Goal: Information Seeking & Learning: Learn about a topic

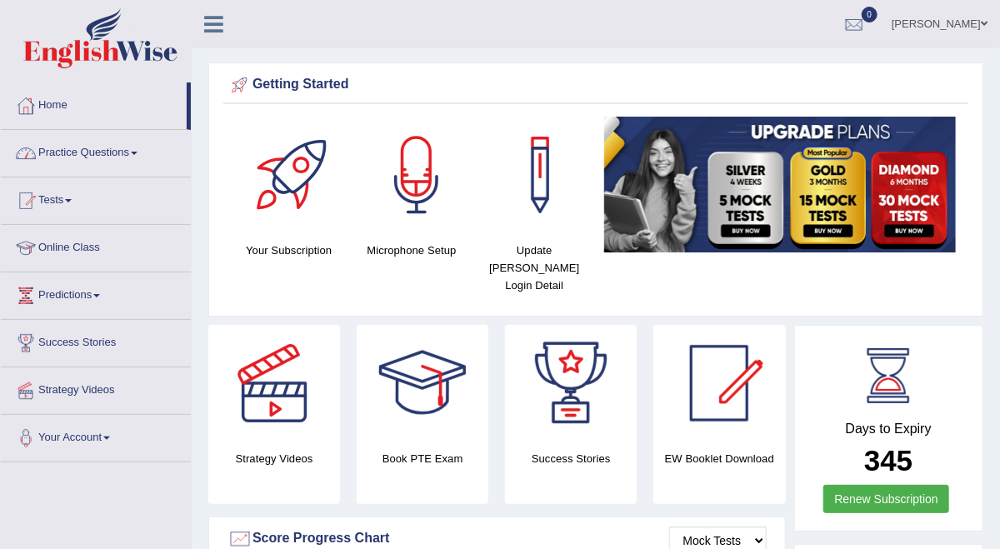
click at [90, 153] on link "Practice Questions" at bounding box center [96, 151] width 190 height 42
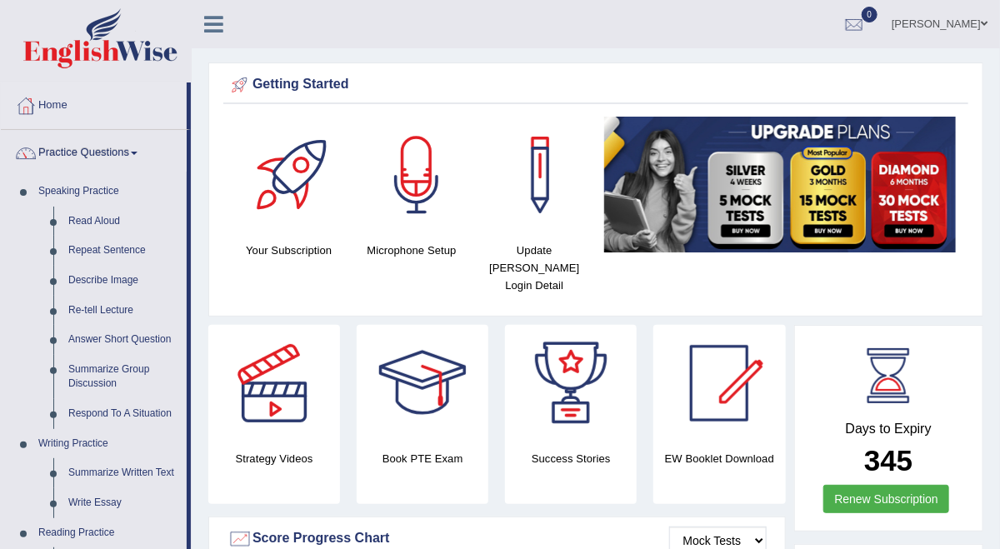
click at [93, 153] on link "Practice Questions" at bounding box center [94, 151] width 186 height 42
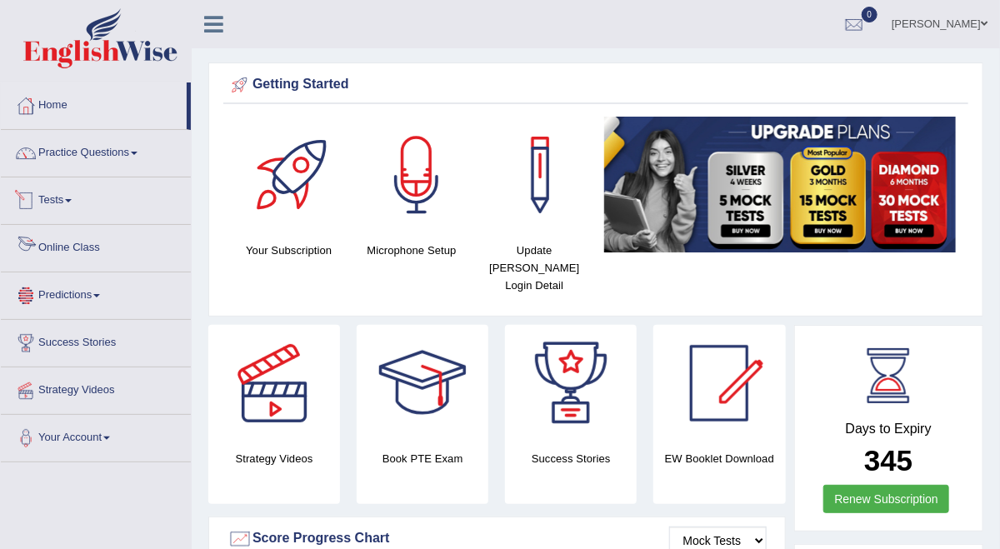
click at [101, 250] on link "Online Class" at bounding box center [96, 246] width 190 height 42
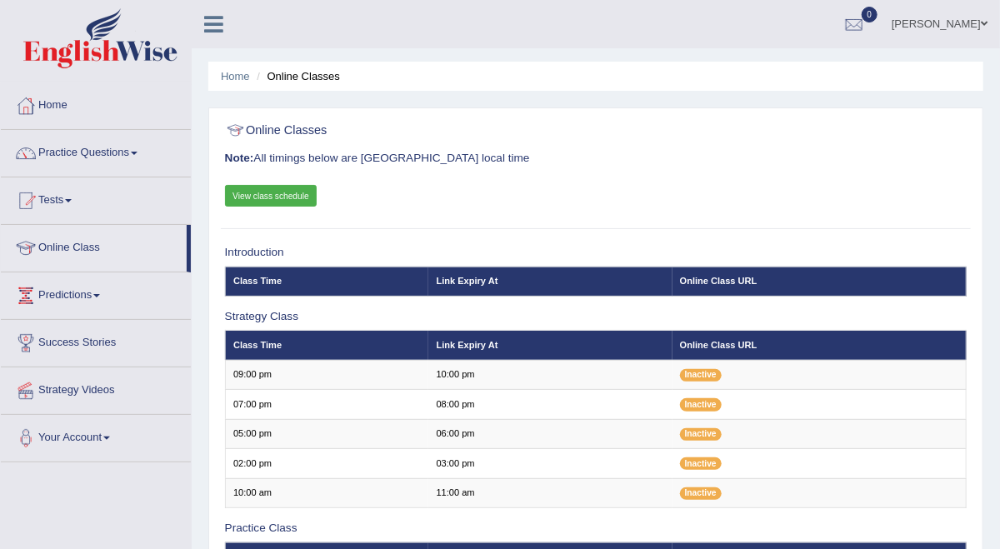
click at [294, 200] on link "View class schedule" at bounding box center [271, 196] width 93 height 22
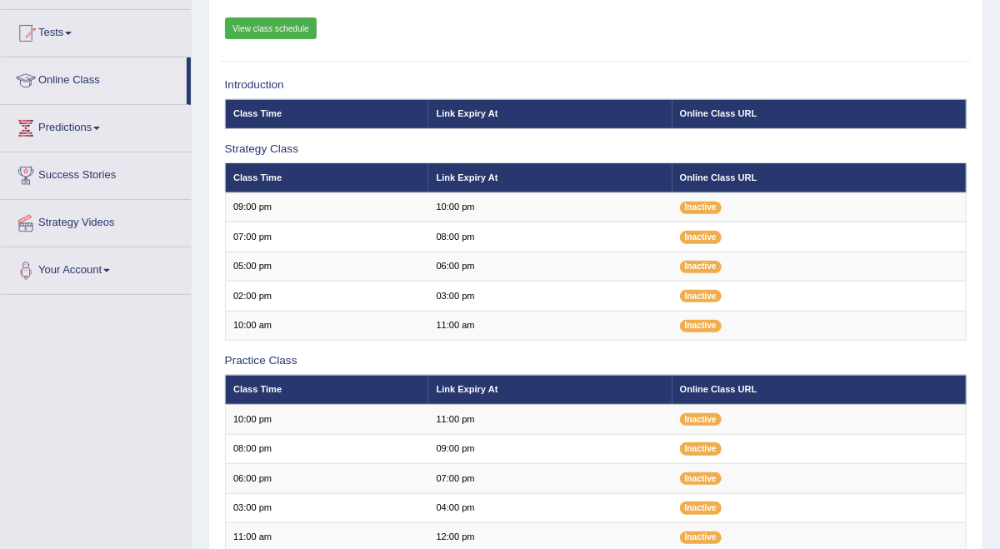
scroll to position [111, 0]
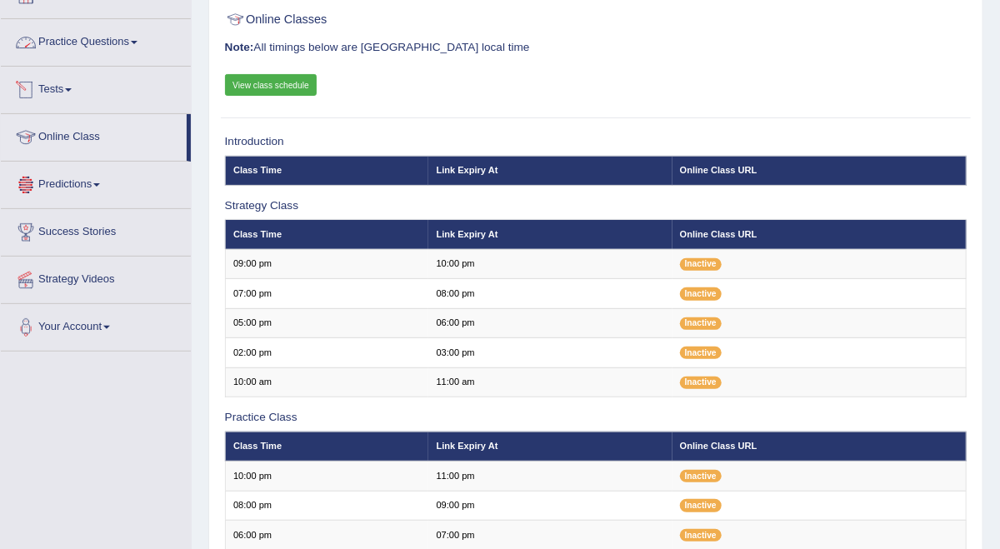
click at [123, 40] on link "Practice Questions" at bounding box center [96, 40] width 190 height 42
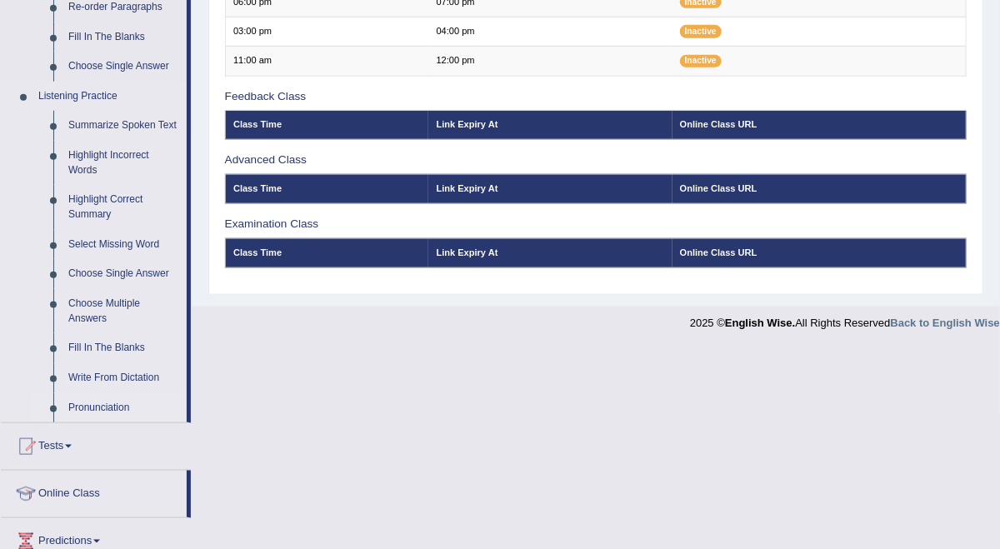
scroll to position [579, 0]
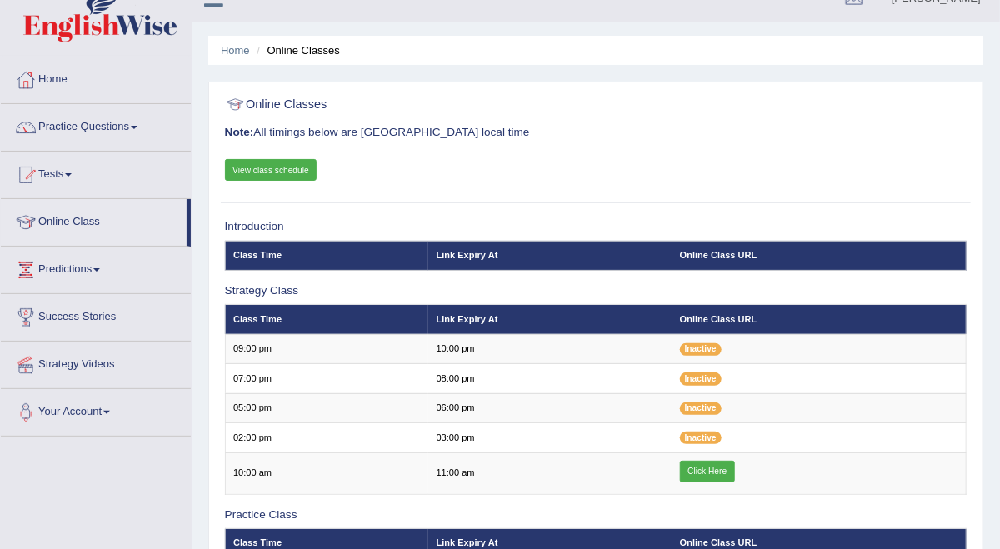
scroll to position [247, 0]
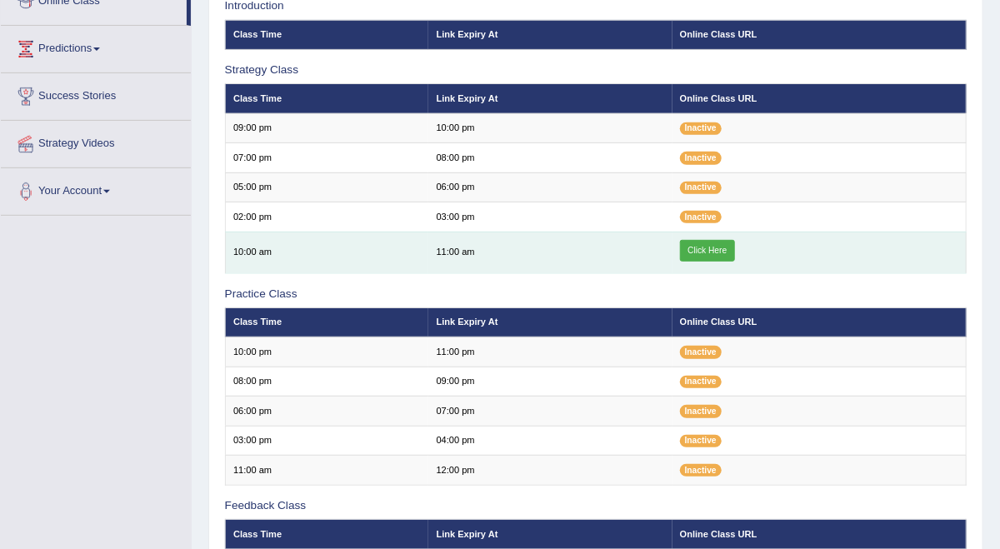
click at [735, 262] on link "Click Here" at bounding box center [707, 251] width 55 height 22
click at [724, 262] on link "Click Here" at bounding box center [707, 251] width 55 height 22
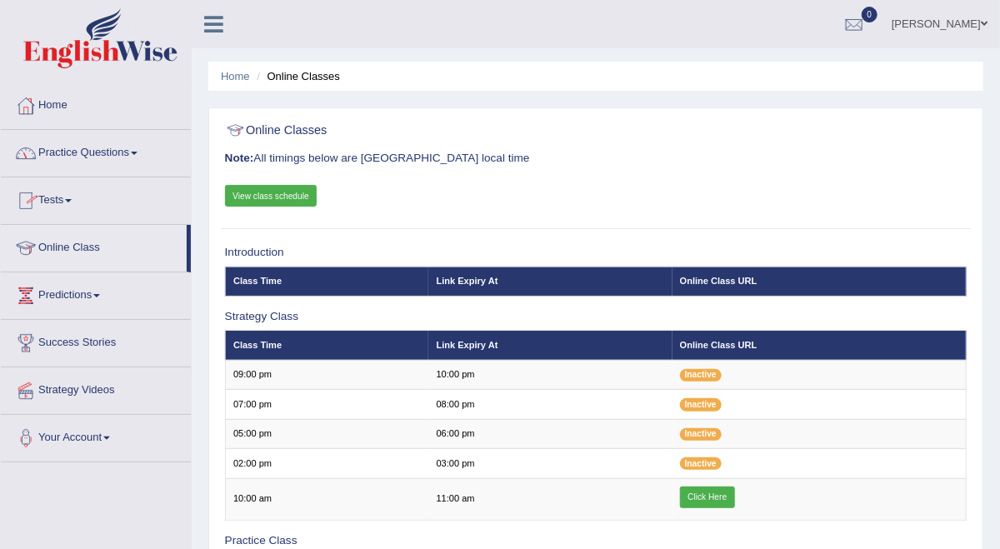
click at [122, 157] on link "Practice Questions" at bounding box center [96, 151] width 190 height 42
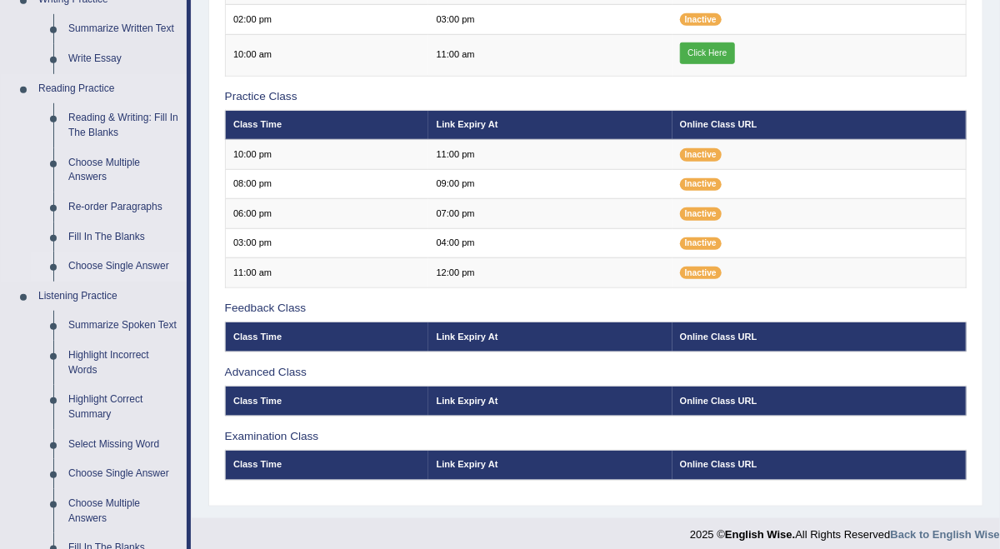
scroll to position [667, 0]
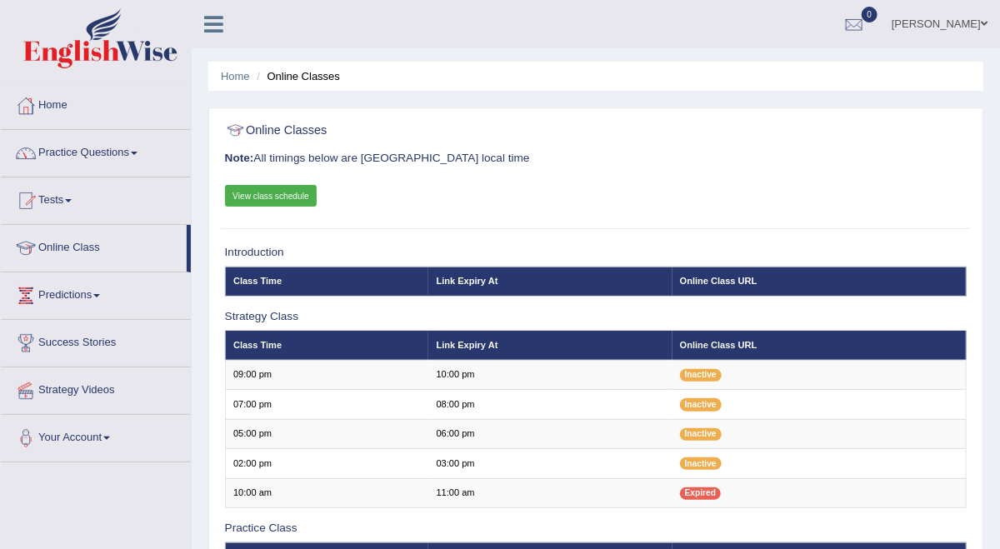
click at [126, 151] on link "Practice Questions" at bounding box center [96, 151] width 190 height 42
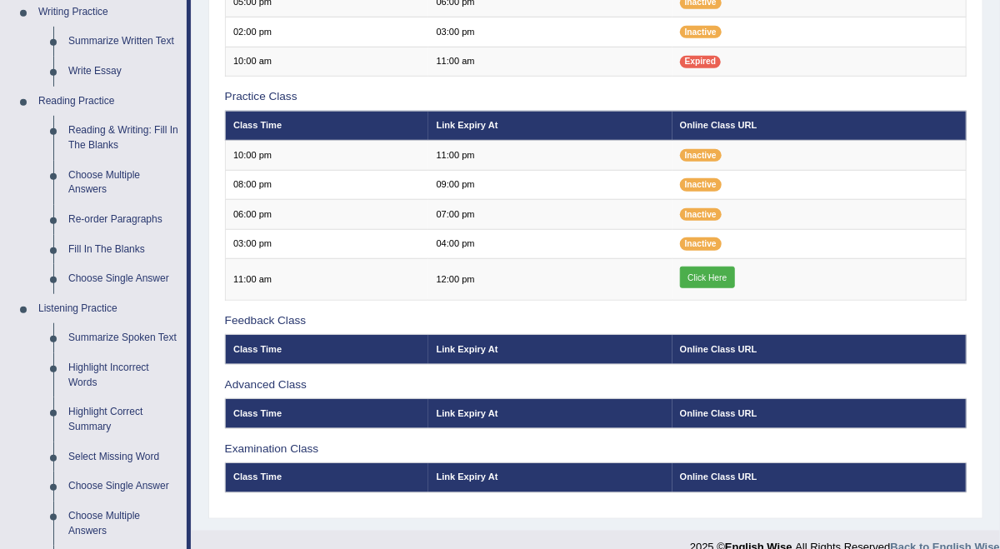
scroll to position [444, 0]
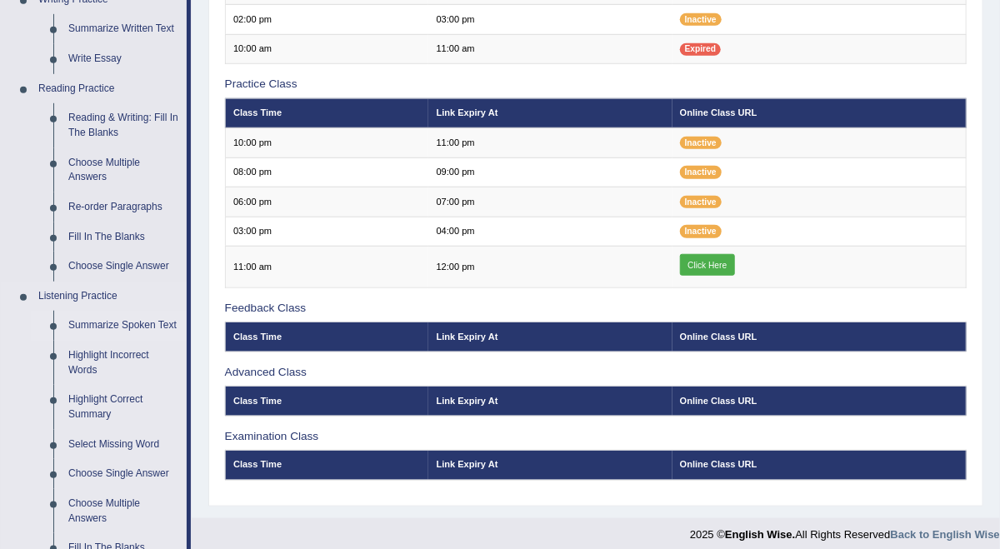
click at [156, 318] on link "Summarize Spoken Text" at bounding box center [124, 326] width 126 height 30
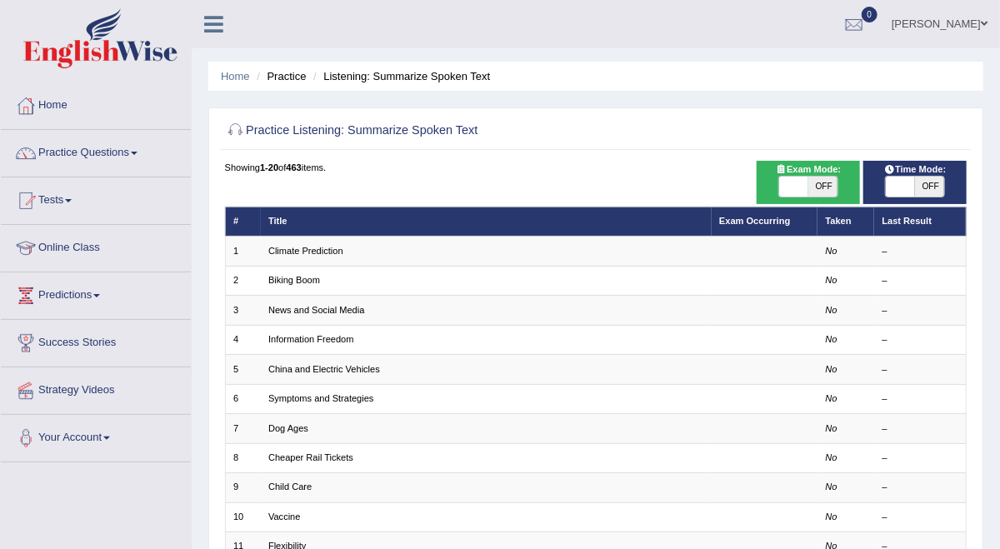
click at [812, 197] on span "OFF" at bounding box center [822, 187] width 29 height 20
checkbox input "true"
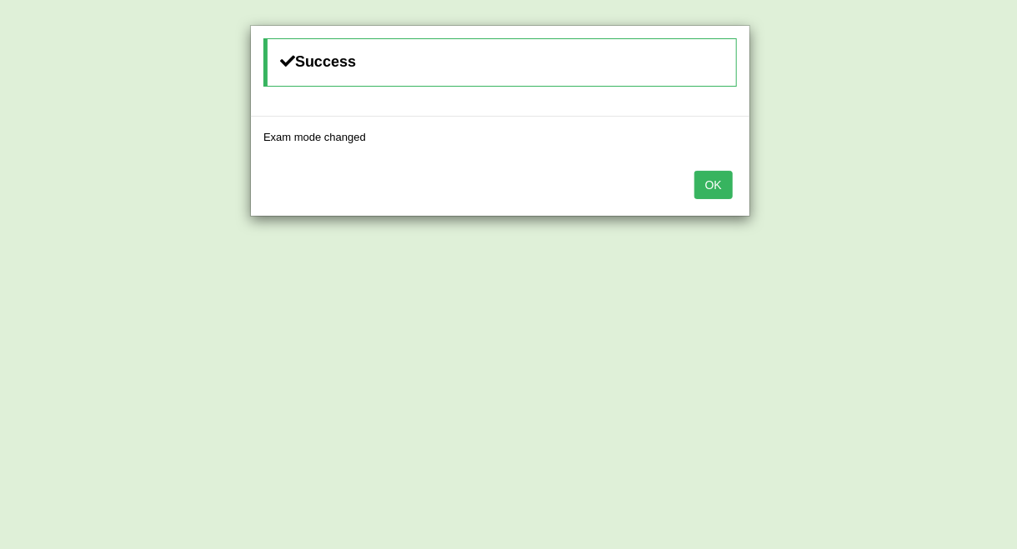
click at [723, 187] on button "OK" at bounding box center [713, 185] width 38 height 28
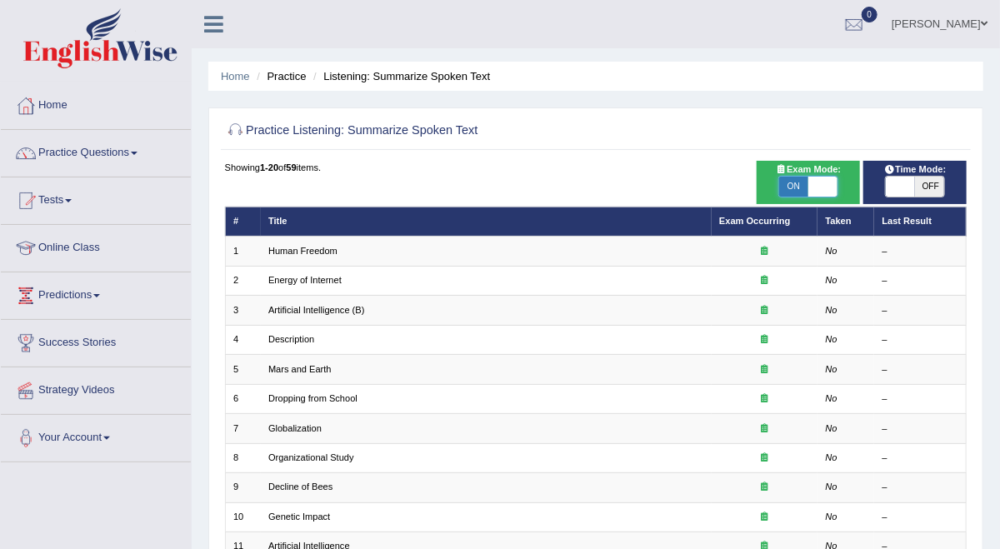
click at [817, 192] on span at bounding box center [822, 187] width 29 height 20
checkbox input "false"
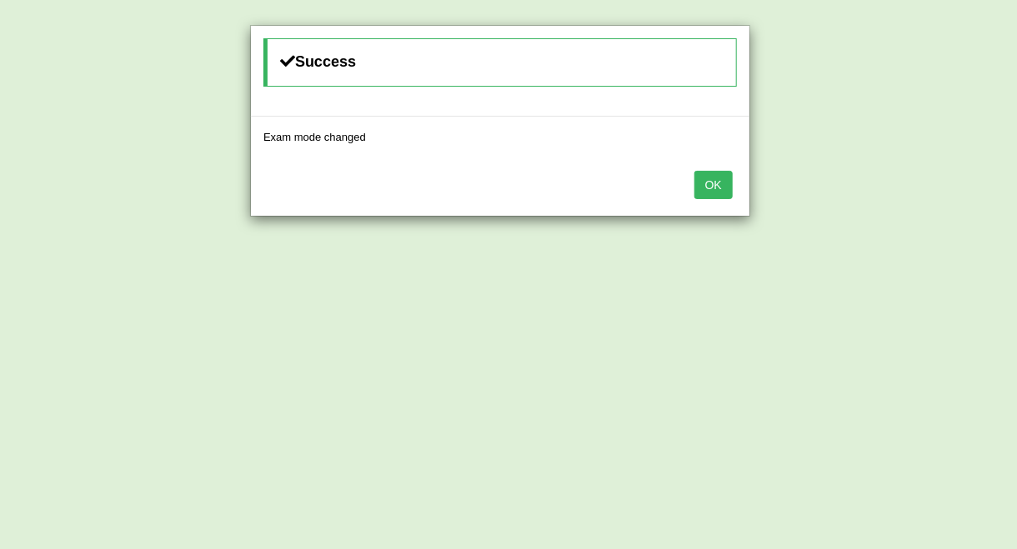
click at [717, 188] on button "OK" at bounding box center [713, 185] width 38 height 28
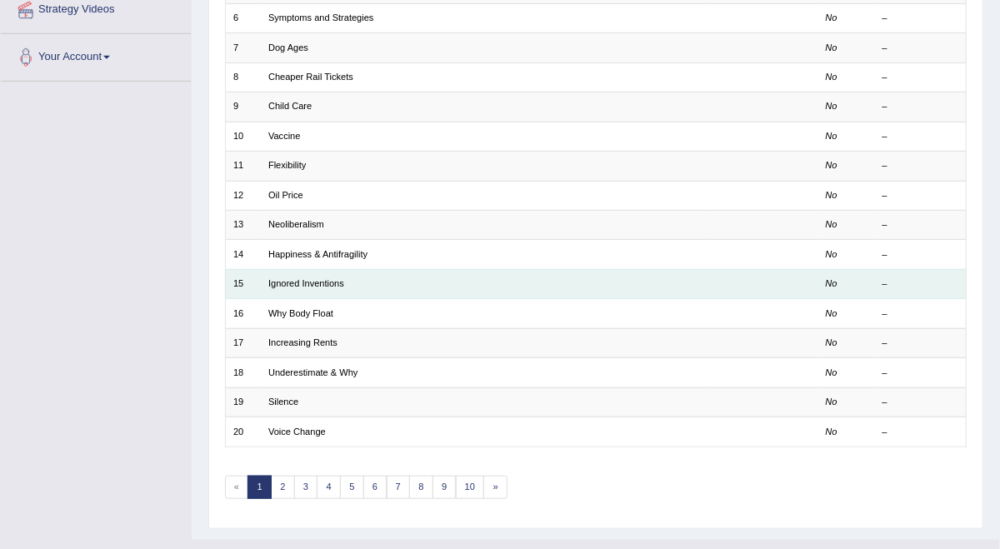
scroll to position [549, 0]
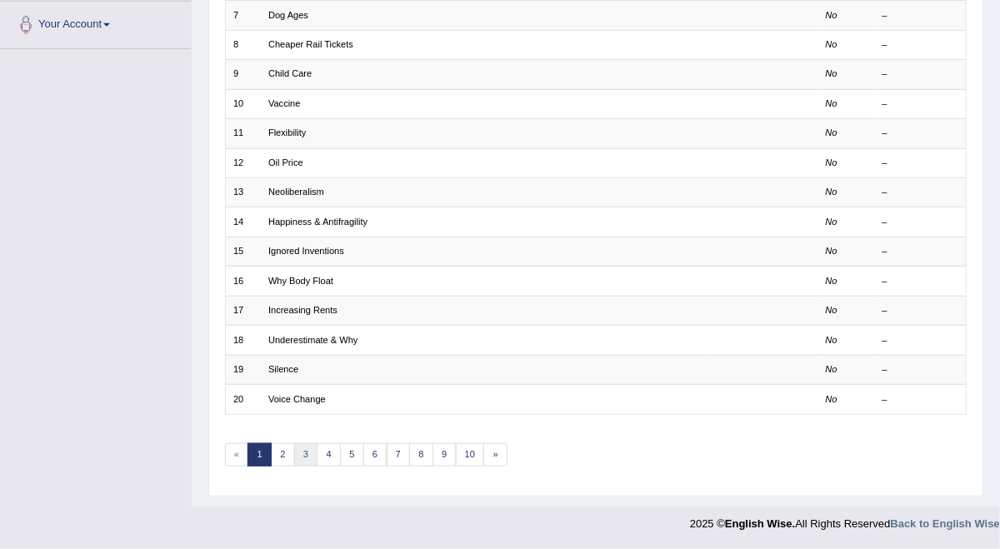
click at [318, 447] on link "3" at bounding box center [306, 454] width 24 height 23
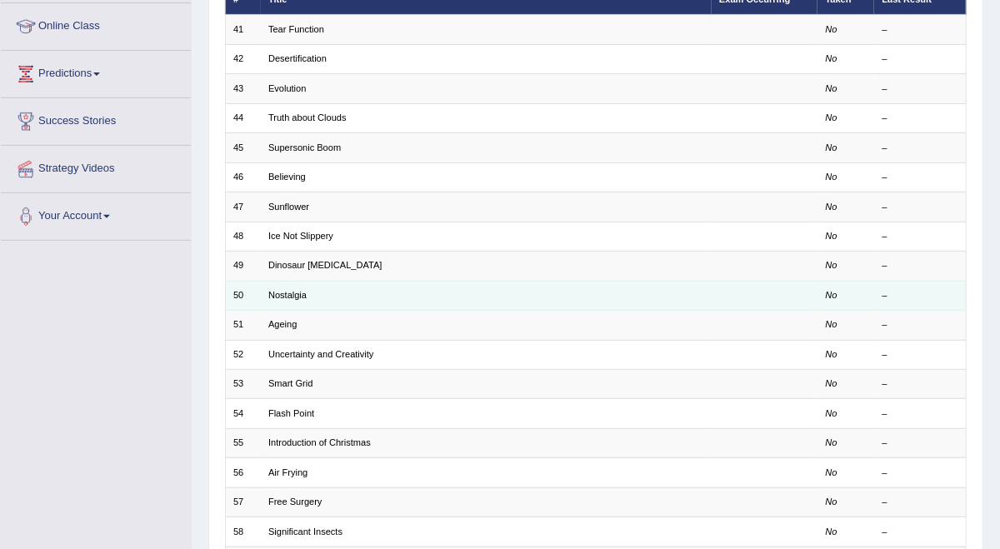
click at [311, 310] on td "Nostalgia" at bounding box center [486, 295] width 451 height 29
click at [304, 310] on td "Nostalgia" at bounding box center [486, 295] width 451 height 29
click at [318, 310] on td "Nostalgia" at bounding box center [486, 295] width 451 height 29
drag, startPoint x: 318, startPoint y: 355, endPoint x: 313, endPoint y: 364, distance: 10.9
click at [307, 300] on link "Nostalgia" at bounding box center [287, 295] width 38 height 10
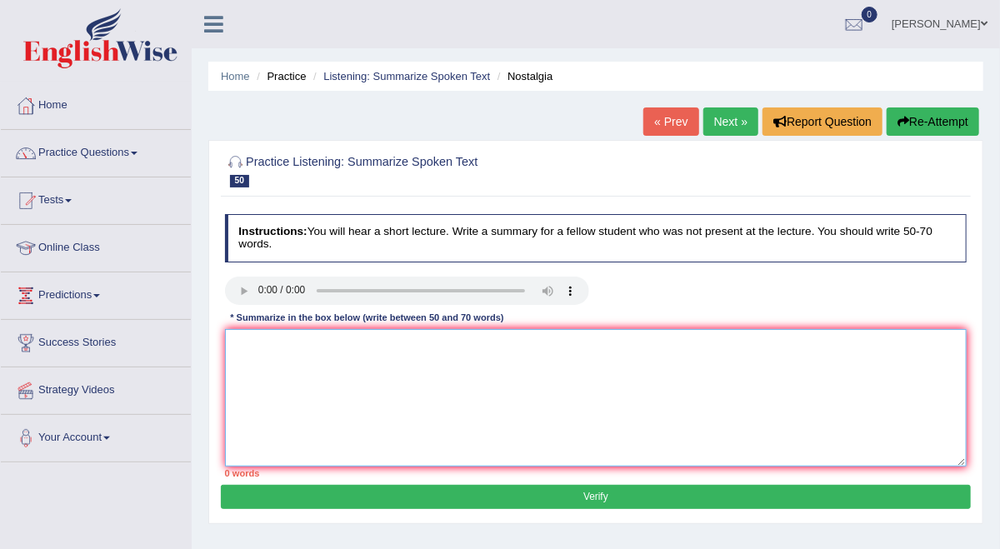
click at [443, 408] on textarea at bounding box center [596, 398] width 743 height 138
paste textarea "The speaker provided a comprehensive overview of [main topic], highlighting sev…"
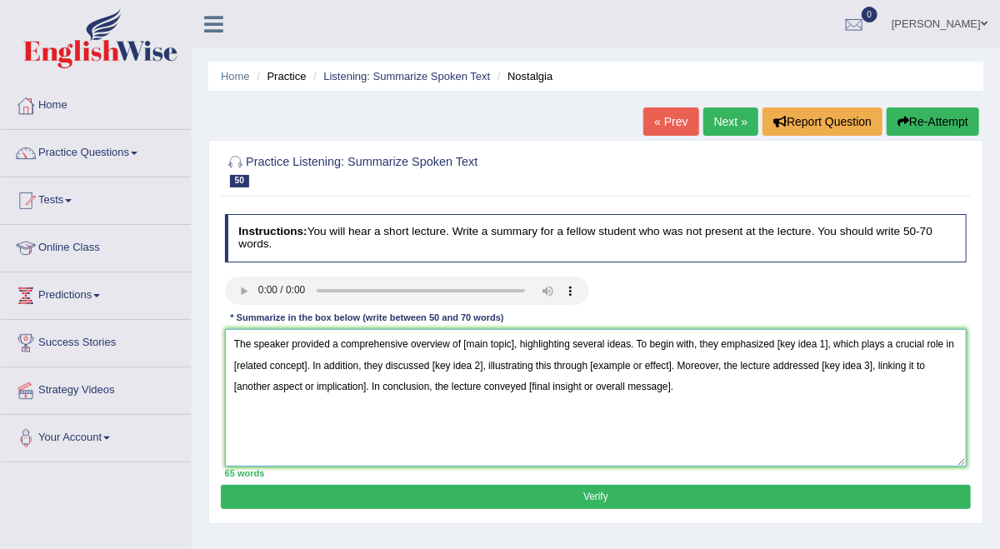
click at [567, 381] on textarea "The speaker provided a comprehensive overview of [main topic], highlighting sev…" at bounding box center [596, 398] width 743 height 138
click at [938, 373] on textarea "The speaker provided a comprehensive overview of medical study highlighting sev…" at bounding box center [596, 398] width 743 height 138
click at [520, 407] on textarea "The speaker provided a comprehensive overview of medical study highlighting sev…" at bounding box center [596, 398] width 743 height 138
drag, startPoint x: 878, startPoint y: 428, endPoint x: 938, endPoint y: 432, distance: 61.0
click at [938, 432] on textarea "The speaker provided a comprehensive overview of medical study highlighting sev…" at bounding box center [596, 398] width 743 height 138
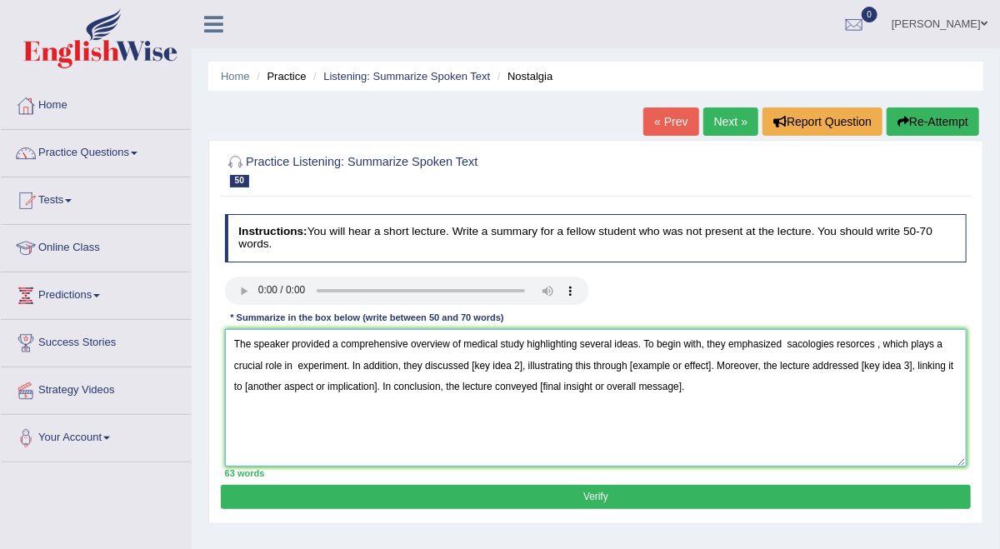
click at [875, 431] on textarea "The speaker provided a comprehensive overview of medical study highlighting sev…" at bounding box center [596, 398] width 743 height 138
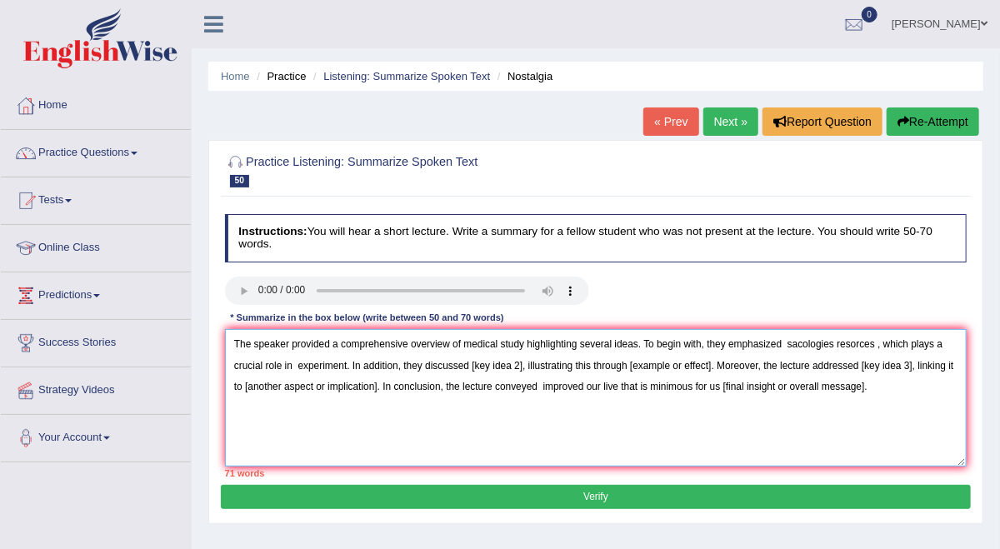
drag, startPoint x: 567, startPoint y: 453, endPoint x: 375, endPoint y: 461, distance: 191.8
click at [375, 461] on textarea "The speaker provided a comprehensive overview of medical study highlighting sev…" at bounding box center [596, 398] width 743 height 138
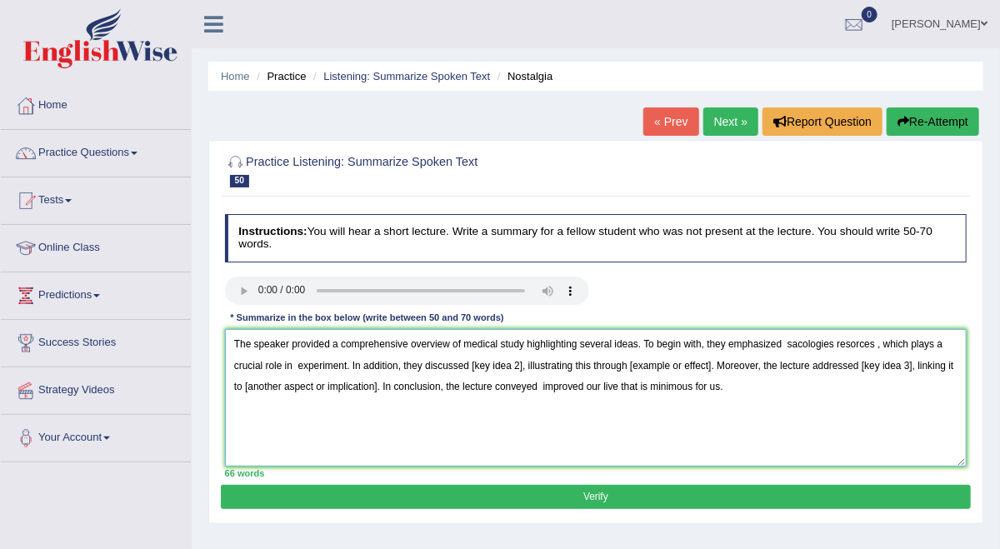
click at [576, 384] on textarea "The speaker provided a comprehensive overview of medical study highlighting sev…" at bounding box center [596, 398] width 743 height 138
click at [704, 407] on textarea "The speaker provided a comprehensive overview of medical studies highlighting s…" at bounding box center [596, 398] width 743 height 138
click at [911, 404] on textarea "The speaker provided a comprehensive overview of medical studies highlighting s…" at bounding box center [596, 398] width 743 height 138
click at [870, 404] on textarea "The speaker provided a comprehensive overview of medical studies highlighting s…" at bounding box center [596, 398] width 743 height 138
click at [837, 406] on textarea "The speaker provided a comprehensive overview of medical studies highlighting s…" at bounding box center [596, 398] width 743 height 138
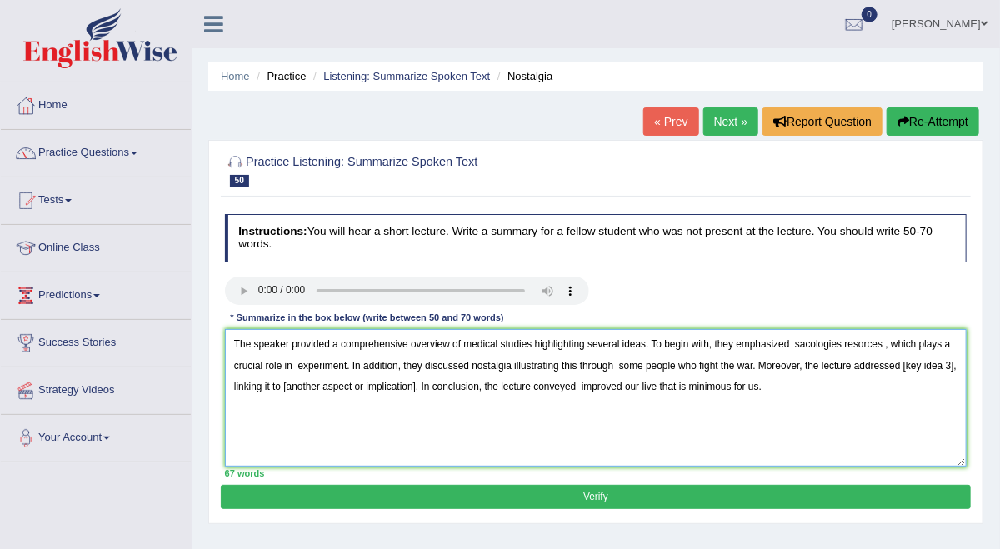
click at [508, 428] on textarea "The speaker provided a comprehensive overview of medical studies highlighting s…" at bounding box center [596, 398] width 743 height 138
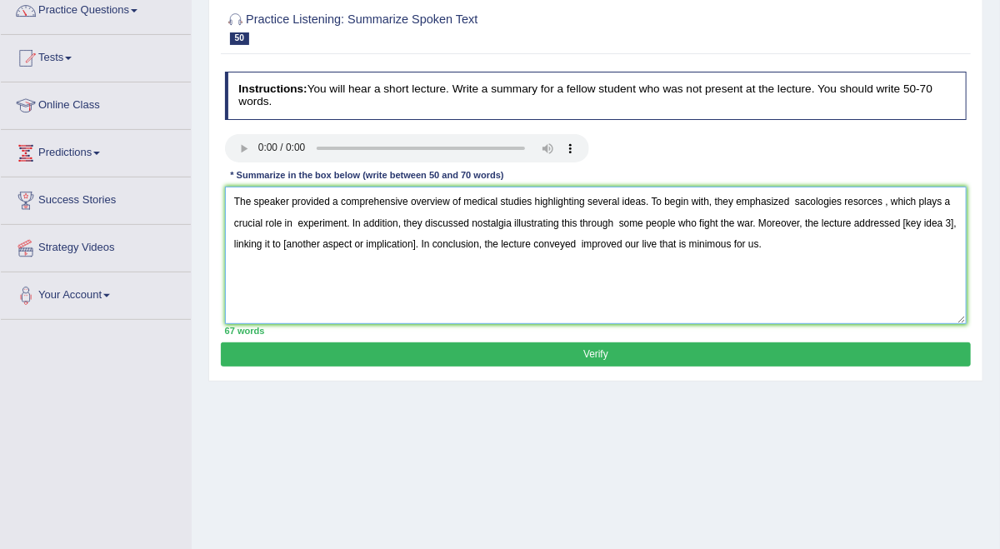
scroll to position [111, 0]
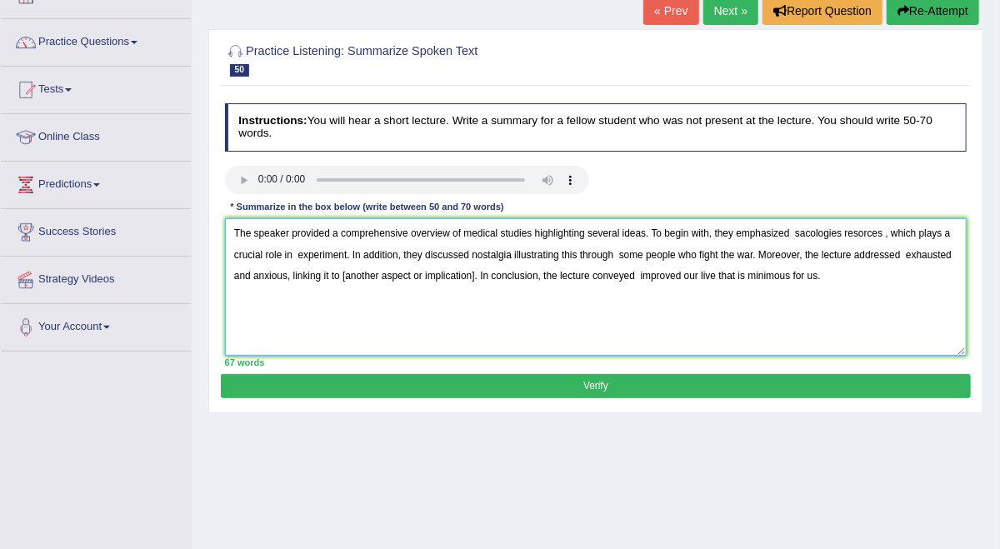
click at [794, 321] on textarea "The speaker provided a comprehensive overview of medical studies highlighting s…" at bounding box center [596, 287] width 743 height 138
type textarea "The speaker provided a comprehensive overview of medical studies highlighting s…"
click at [608, 398] on button "Verify" at bounding box center [595, 386] width 749 height 24
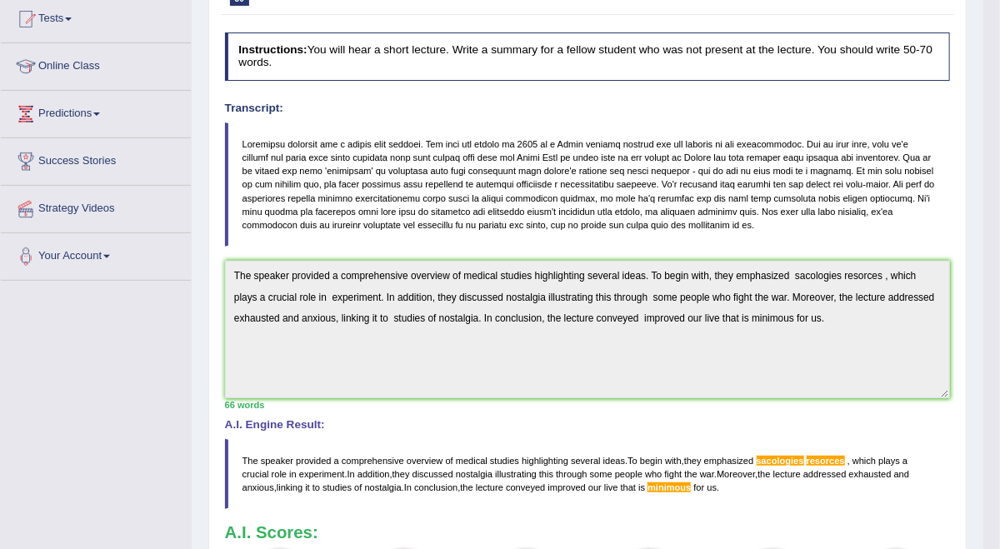
scroll to position [0, 0]
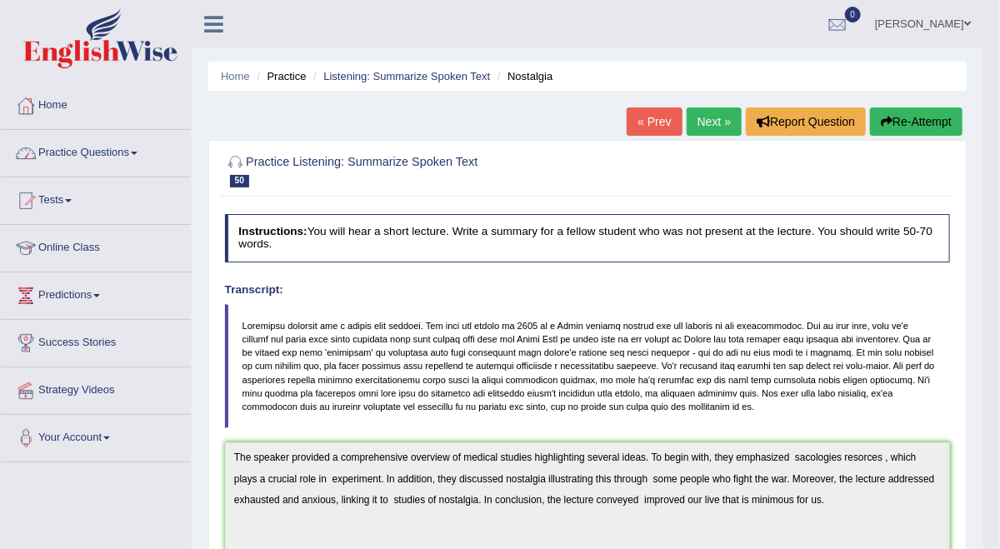
click at [118, 153] on link "Practice Questions" at bounding box center [96, 151] width 190 height 42
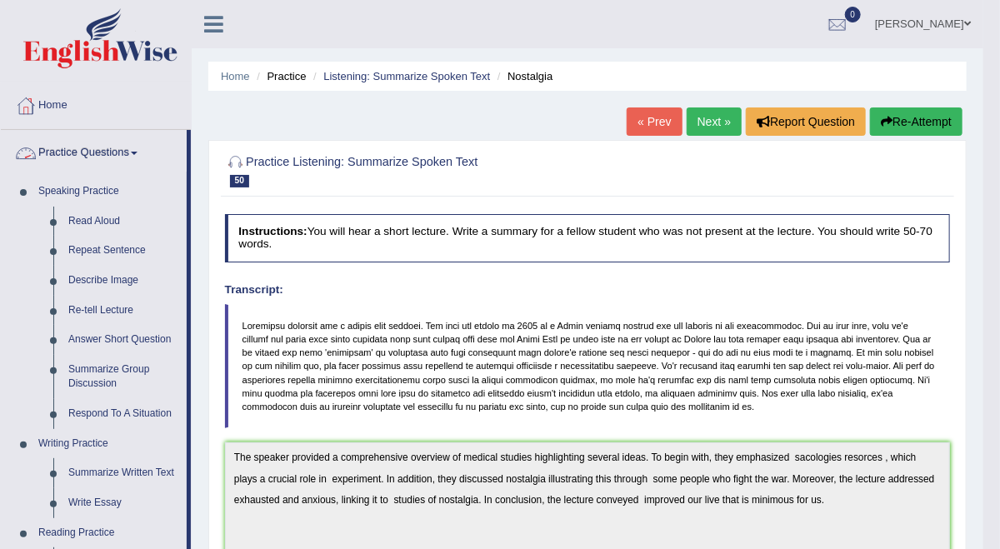
click at [108, 151] on link "Practice Questions" at bounding box center [94, 151] width 186 height 42
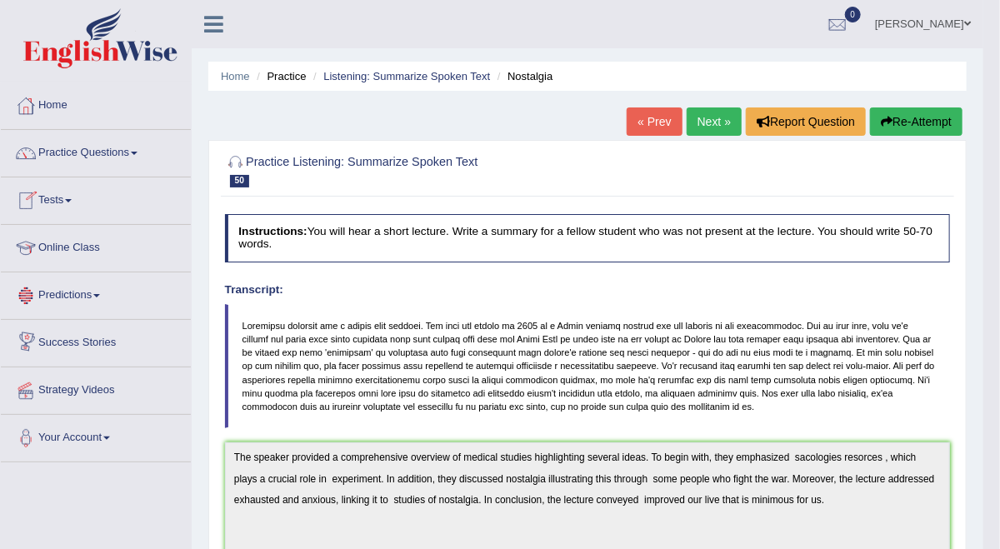
click at [98, 240] on link "Online Class" at bounding box center [96, 246] width 190 height 42
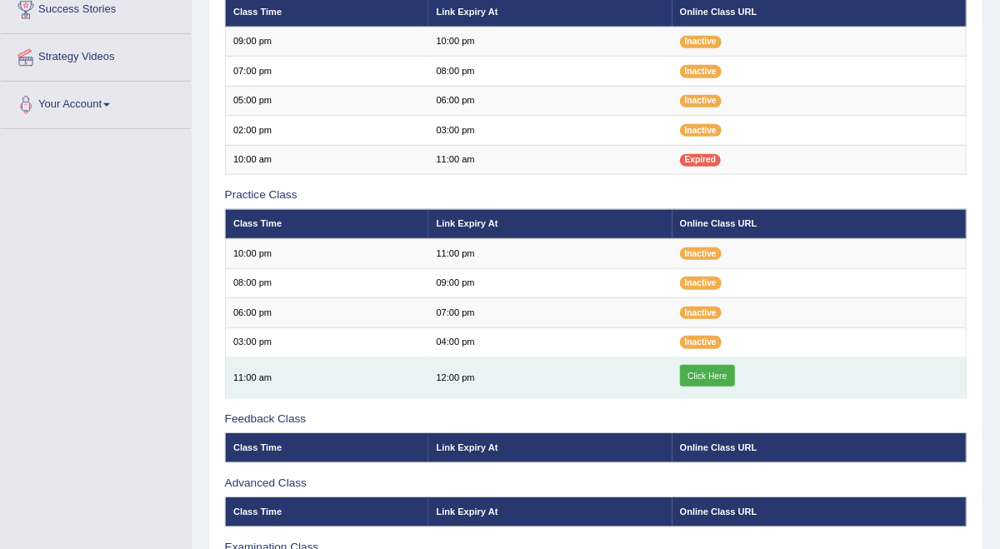
click at [720, 387] on link "Click Here" at bounding box center [707, 376] width 55 height 22
